Goal: Communication & Community: Answer question/provide support

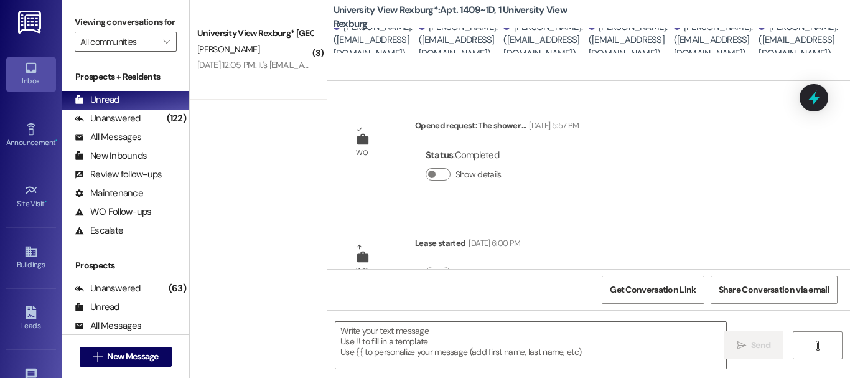
scroll to position [851, 0]
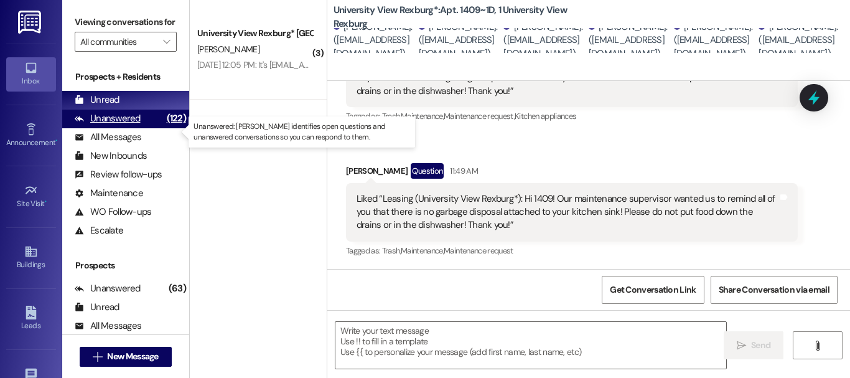
click at [110, 125] on div "Unanswered" at bounding box center [108, 118] width 66 height 13
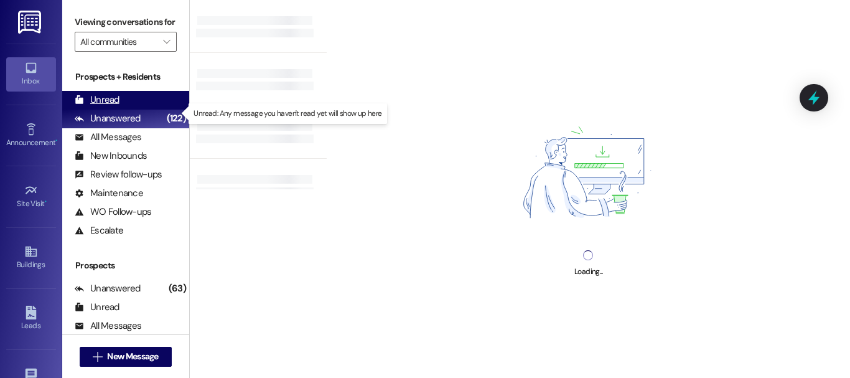
click at [113, 106] on div "Unread" at bounding box center [97, 99] width 45 height 13
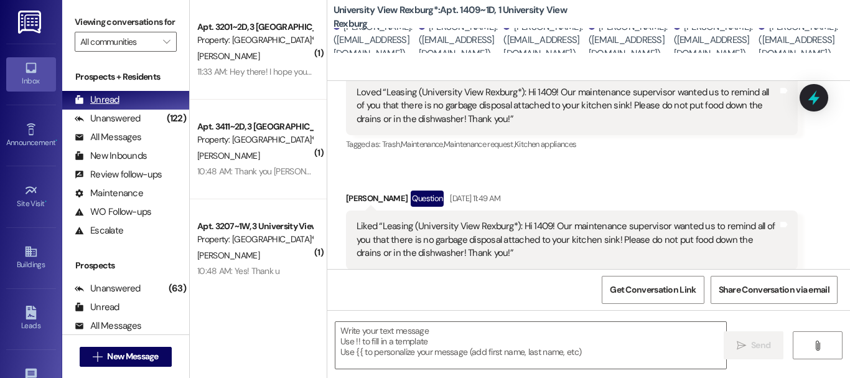
scroll to position [968, 0]
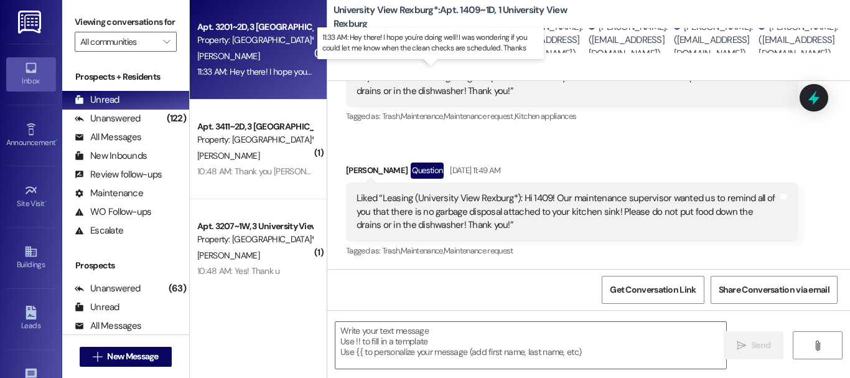
click at [251, 74] on div "11:33 AM: Hey there! I hope you're doing well! I was wondering if you could let…" at bounding box center [435, 71] width 477 height 11
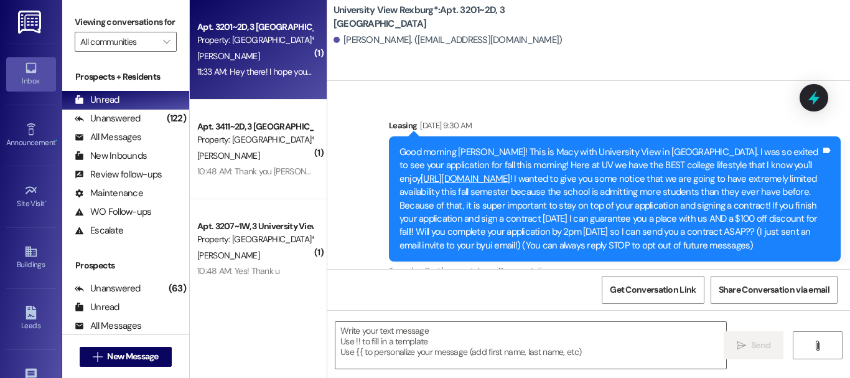
click at [436, 337] on textarea at bounding box center [530, 345] width 391 height 47
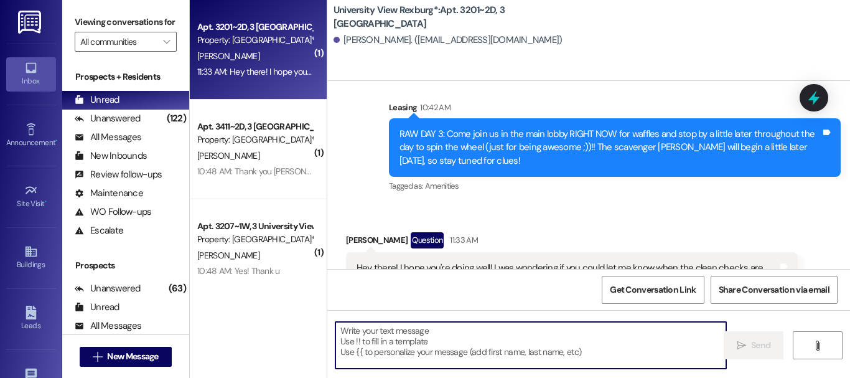
scroll to position [11708, 0]
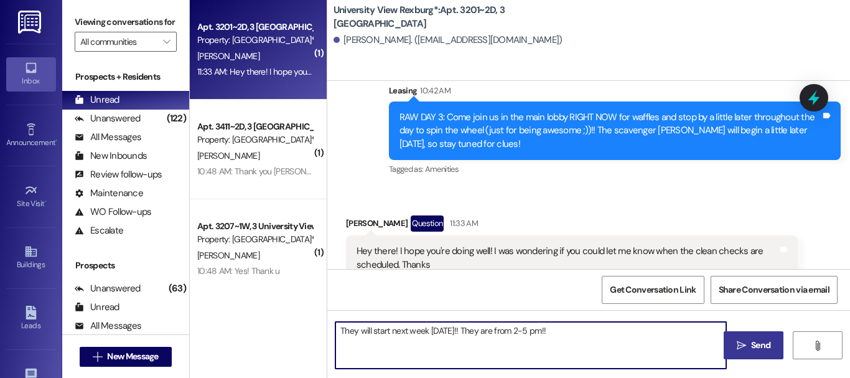
type textarea "They will start next week [DATE]!! They are from 2-5 pm!!"
click at [753, 350] on span "Send" at bounding box center [760, 345] width 19 height 13
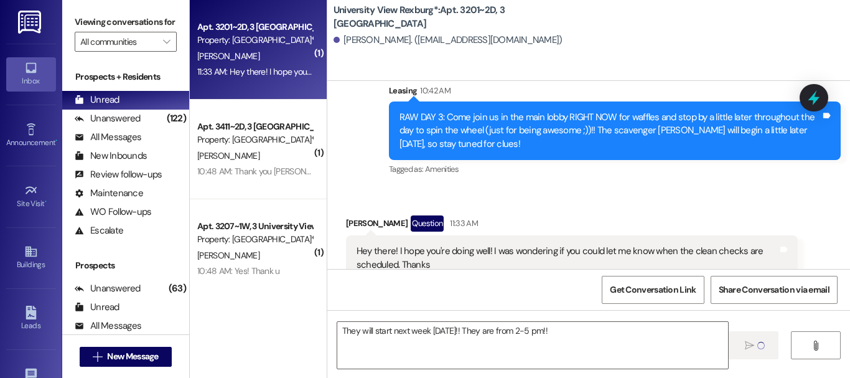
click at [617, 160] on div "Tagged as: Amenities Click to highlight conversations about Amenities" at bounding box center [615, 169] width 452 height 18
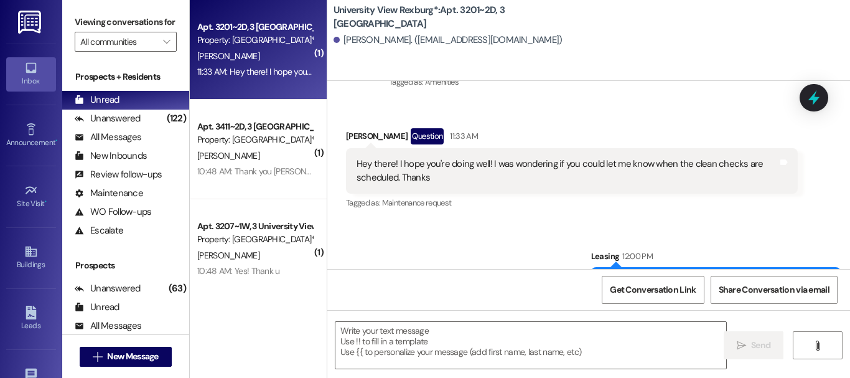
scroll to position [2, 0]
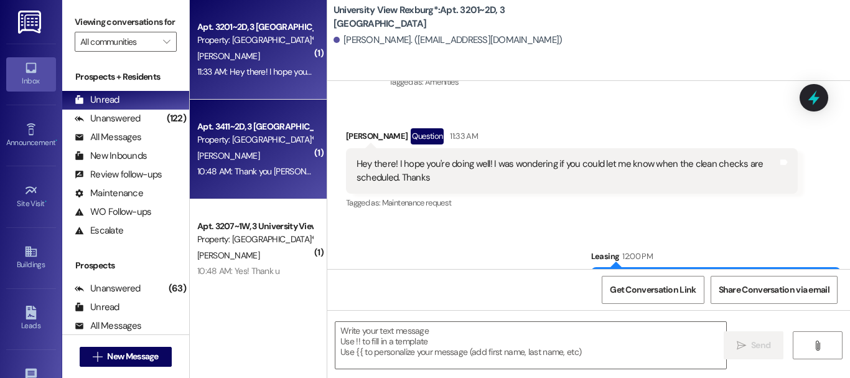
click at [230, 164] on div "10:48 AM: Thank you [PERSON_NAME]!! 10:48 AM: Thank you [PERSON_NAME]!!" at bounding box center [255, 172] width 118 height 16
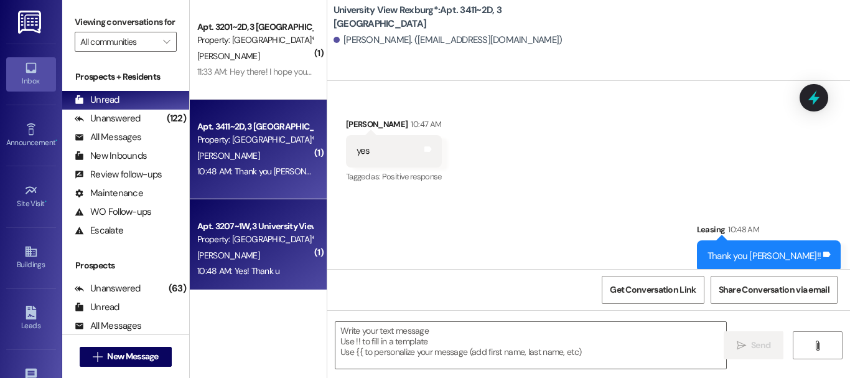
scroll to position [119, 0]
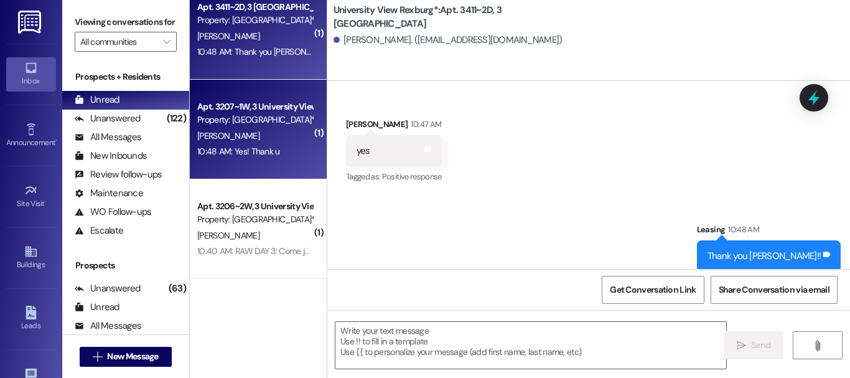
click at [242, 156] on div "10:48 AM: Yes! Thank u 10:48 AM: Yes! Thank u" at bounding box center [255, 152] width 118 height 16
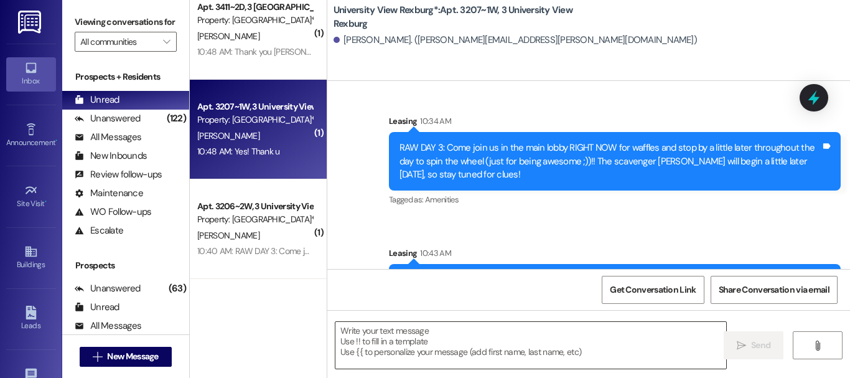
scroll to position [0, 0]
click at [483, 333] on textarea at bounding box center [530, 345] width 391 height 47
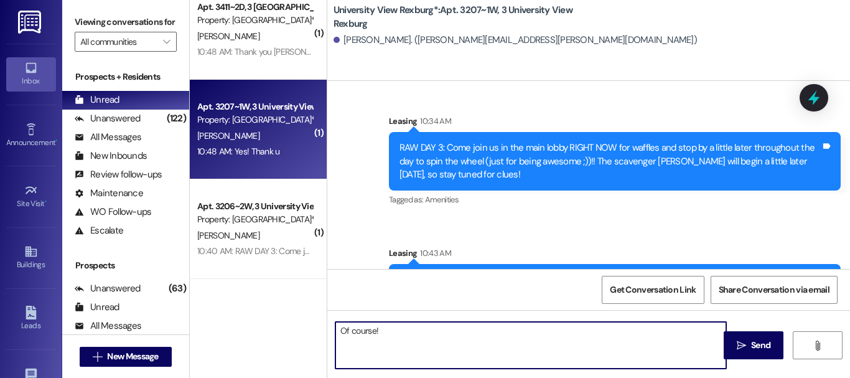
type textarea "Of course!!"
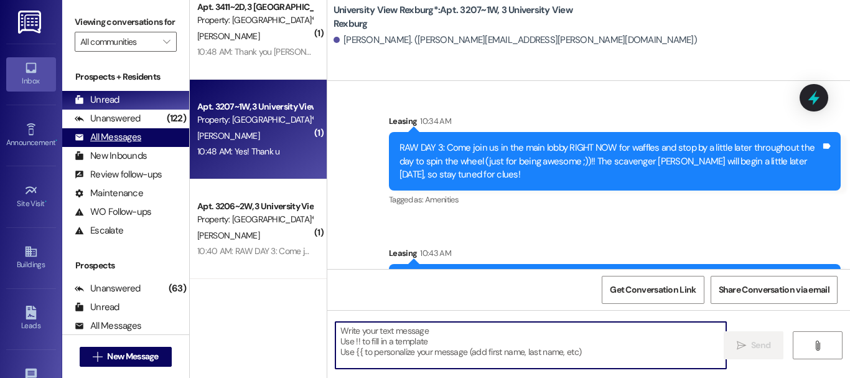
scroll to position [61740, 0]
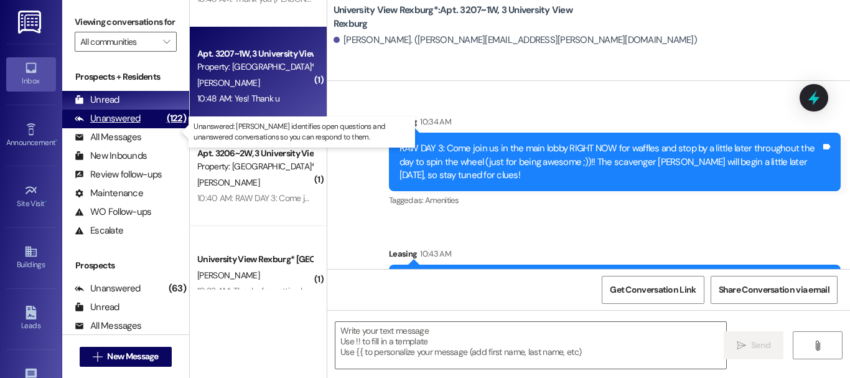
click at [151, 128] on div "Unanswered (122)" at bounding box center [125, 119] width 127 height 19
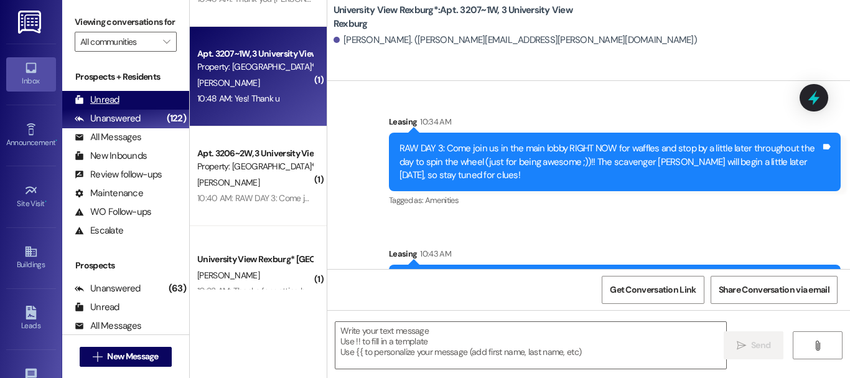
click at [144, 109] on div "Unread (0)" at bounding box center [125, 100] width 127 height 19
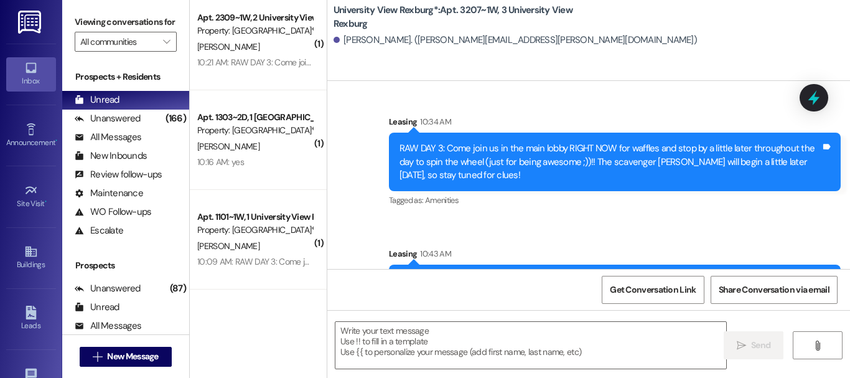
scroll to position [61828, 0]
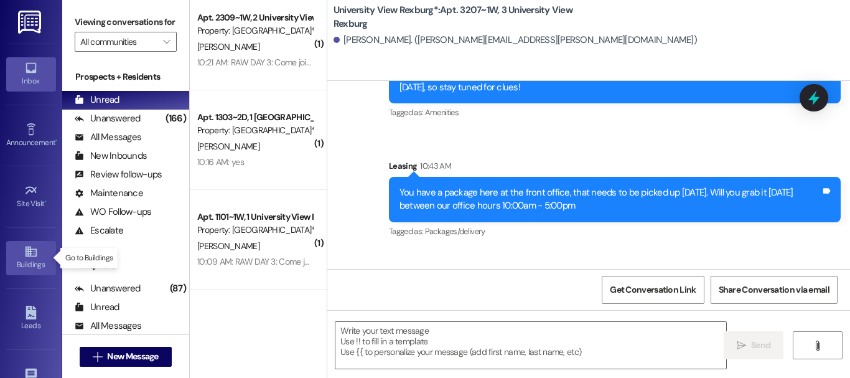
click at [25, 247] on icon at bounding box center [30, 251] width 11 height 11
